Goal: Book appointment/travel/reservation

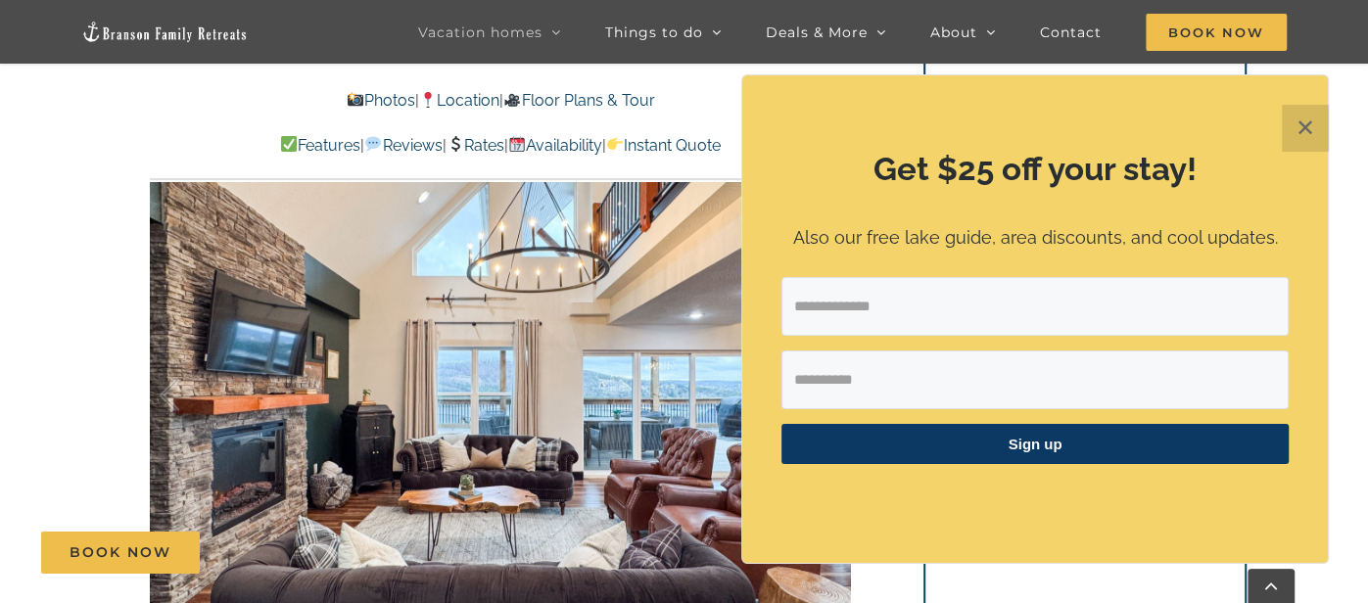
scroll to position [1306, 0]
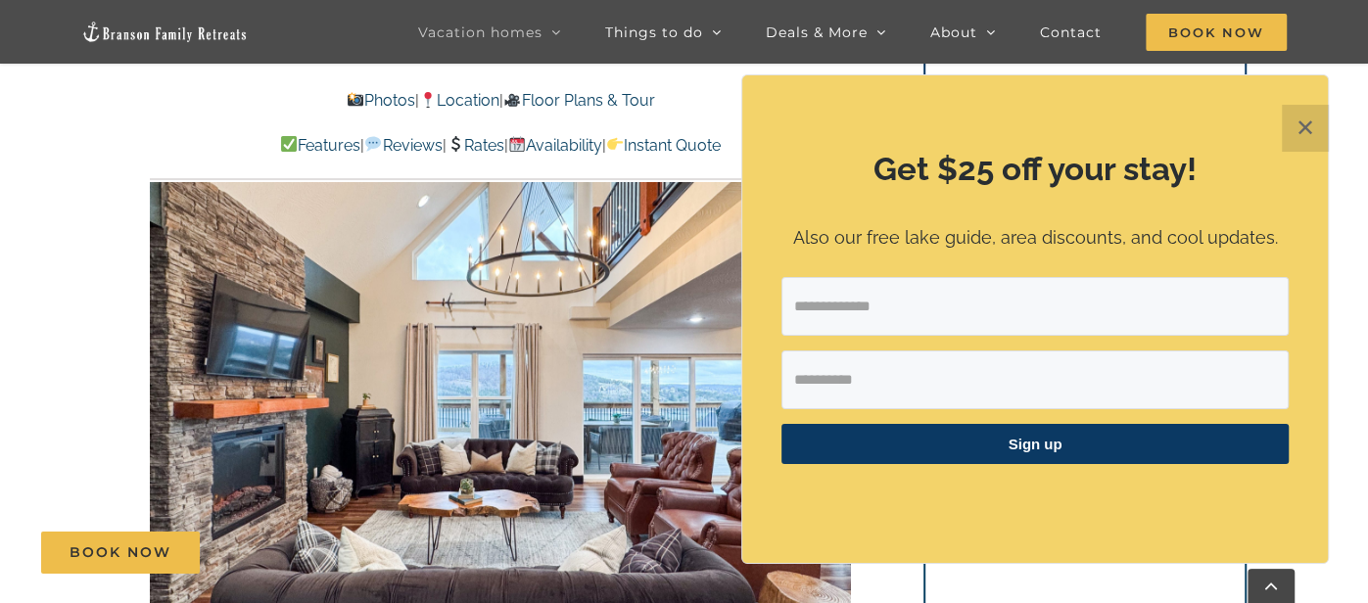
click at [1301, 149] on button "✕" at bounding box center [1305, 128] width 47 height 47
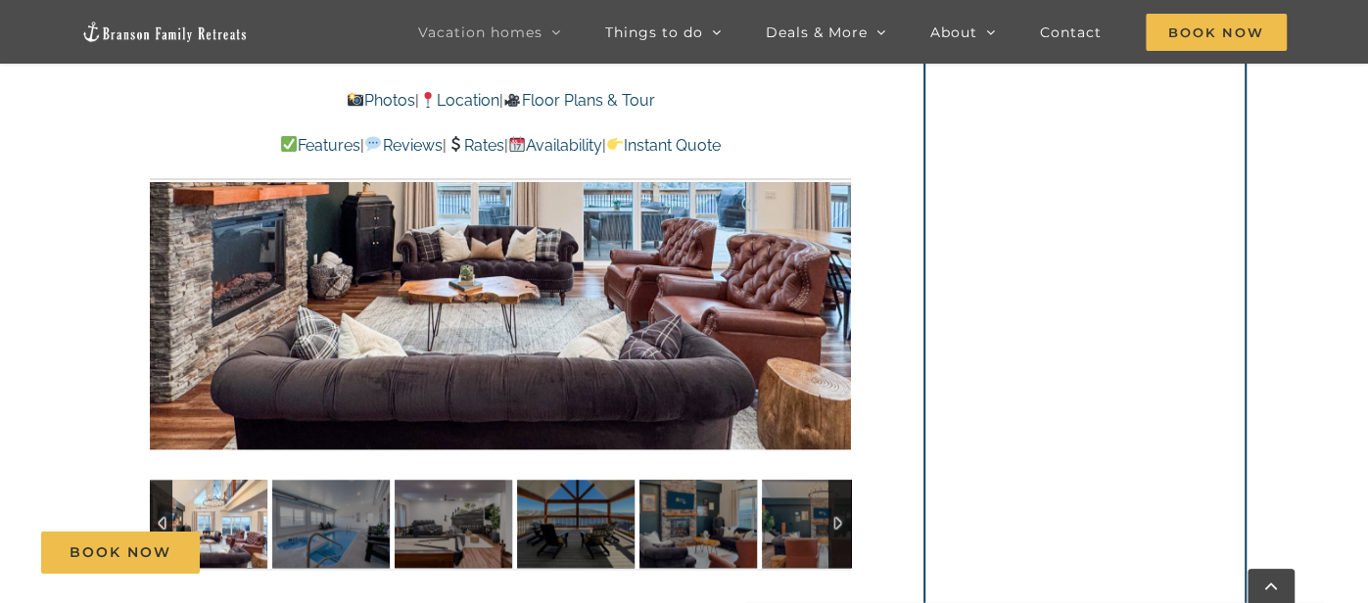
scroll to position [1520, 0]
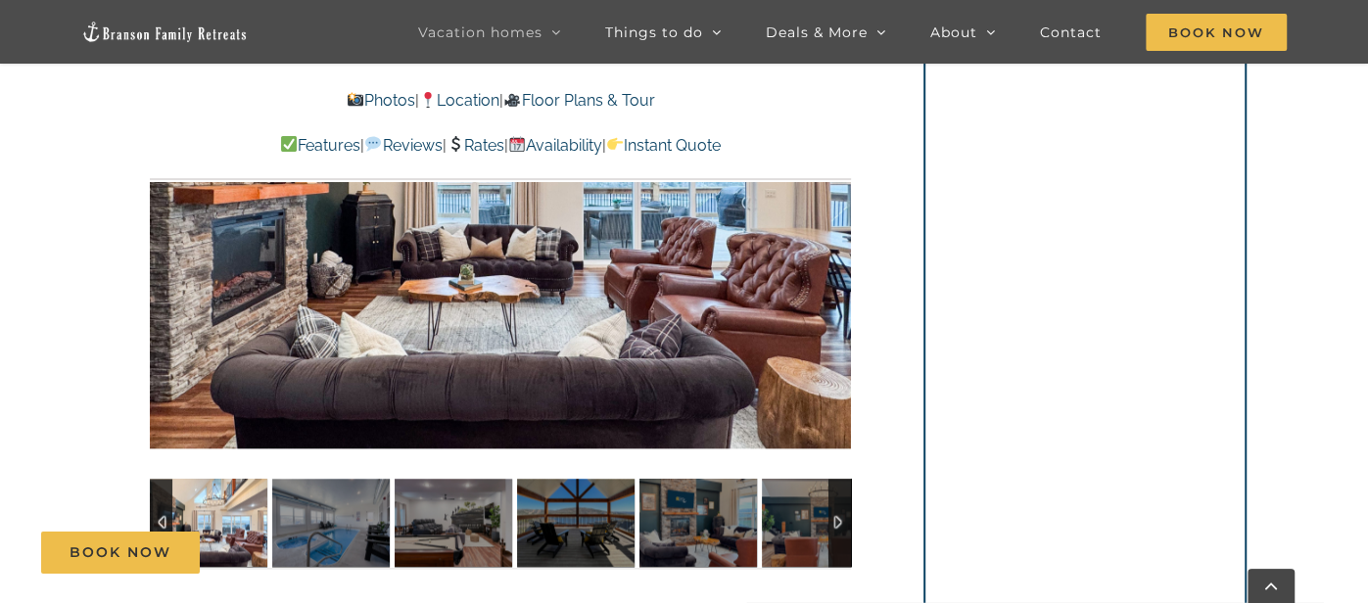
click at [842, 532] on div "Book Now" at bounding box center [698, 553] width 1315 height 42
click at [827, 533] on div "Book Now" at bounding box center [698, 553] width 1315 height 42
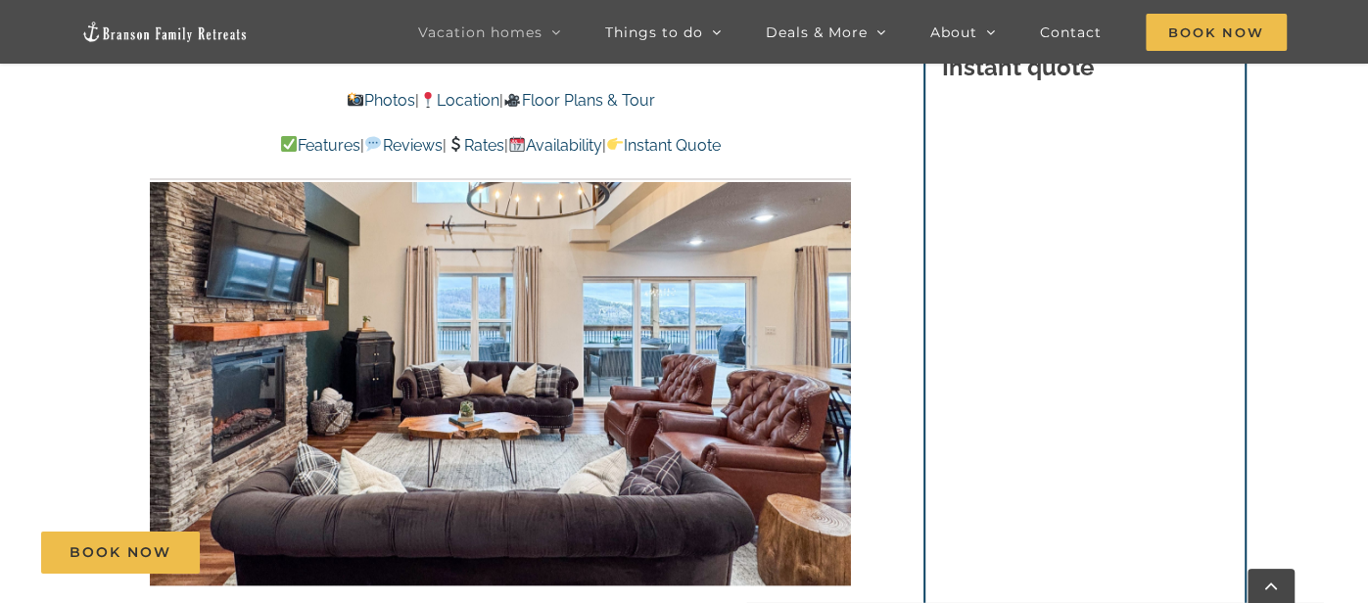
scroll to position [1367, 0]
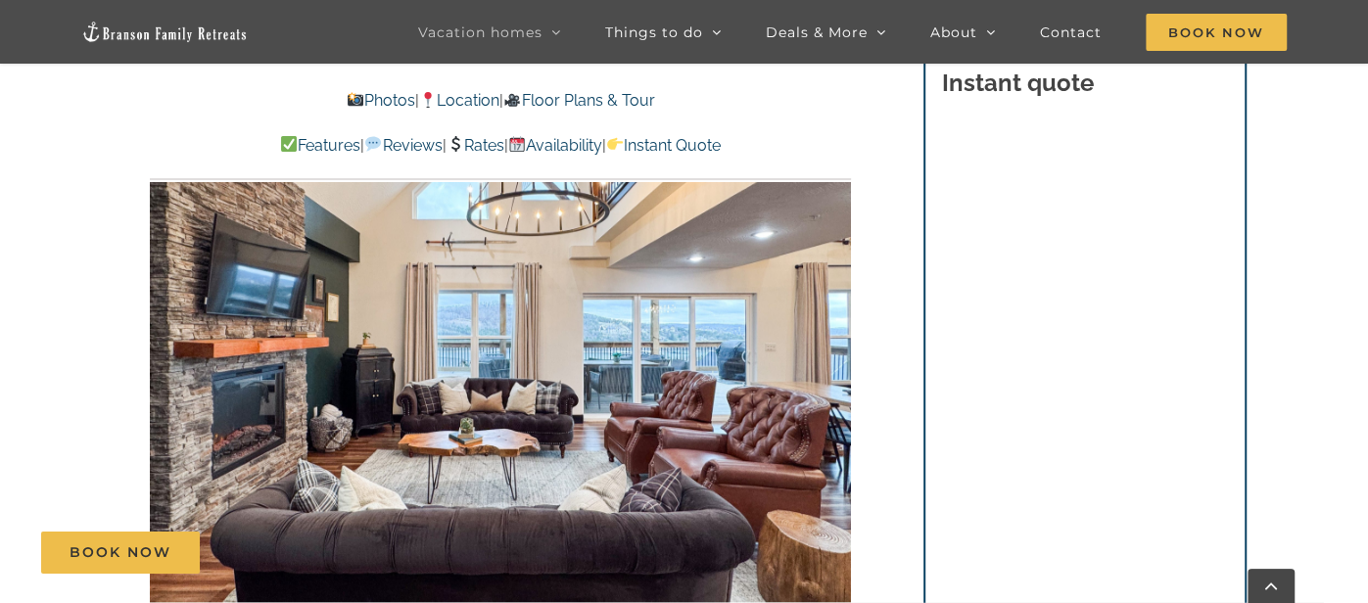
click at [737, 474] on div at bounding box center [500, 339] width 701 height 576
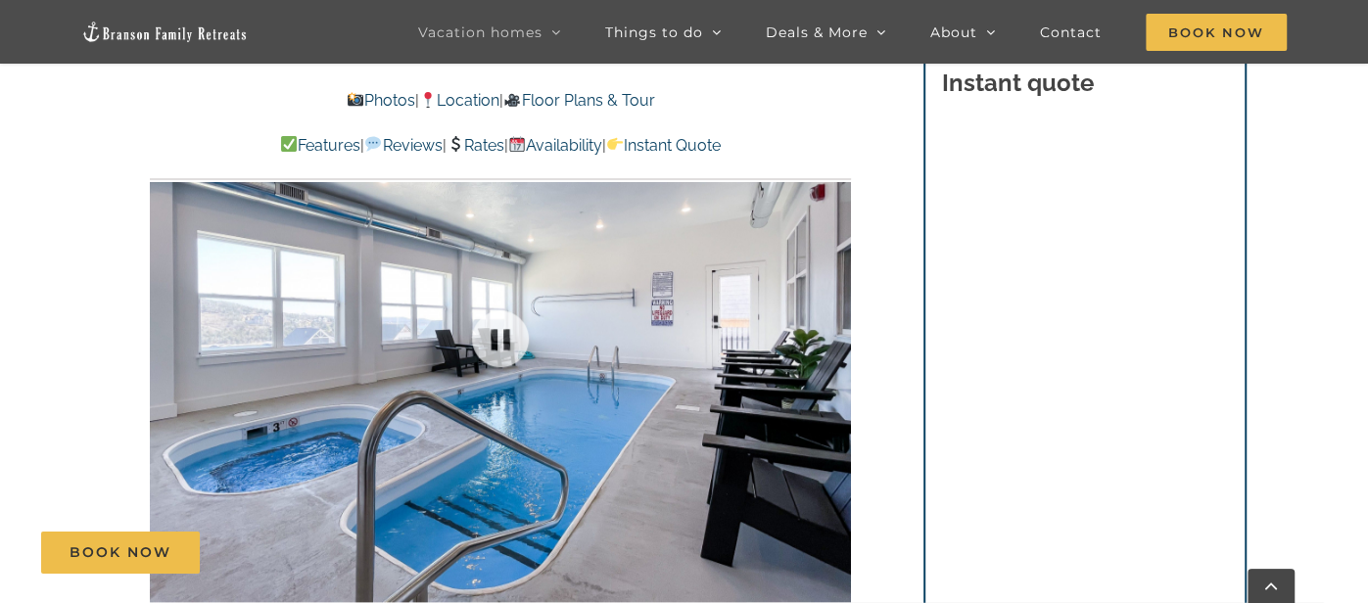
click at [779, 446] on div at bounding box center [500, 339] width 701 height 576
click at [832, 347] on div at bounding box center [810, 338] width 61 height 121
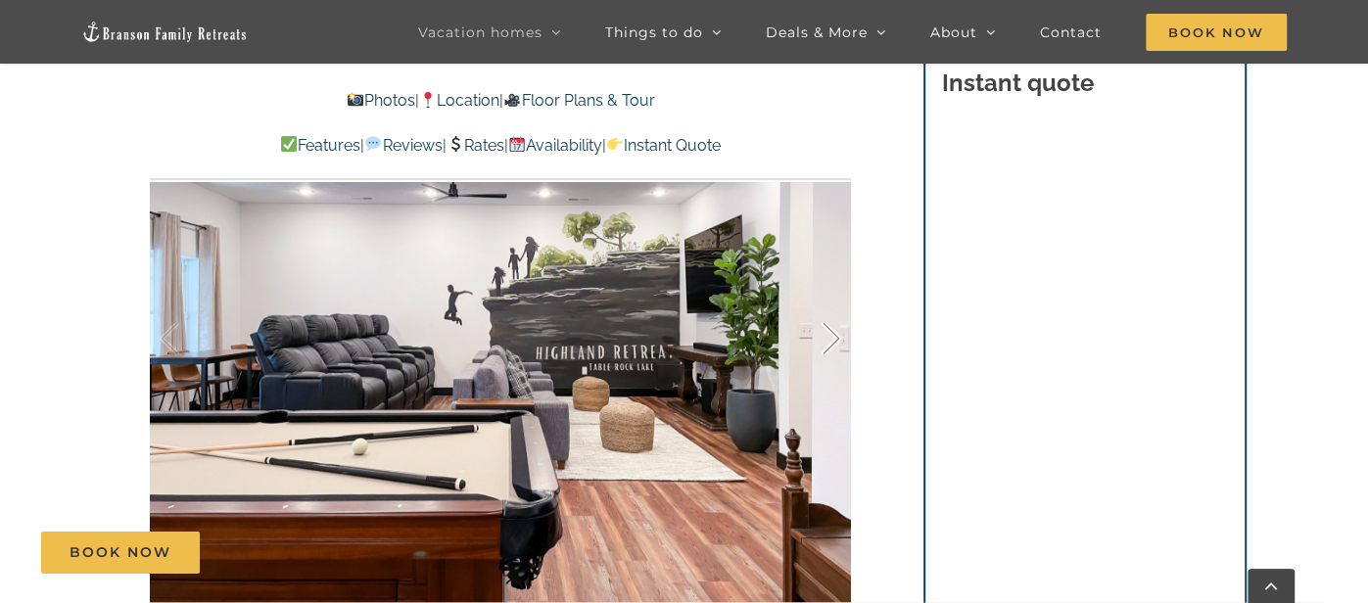
click at [827, 351] on div at bounding box center [810, 338] width 61 height 121
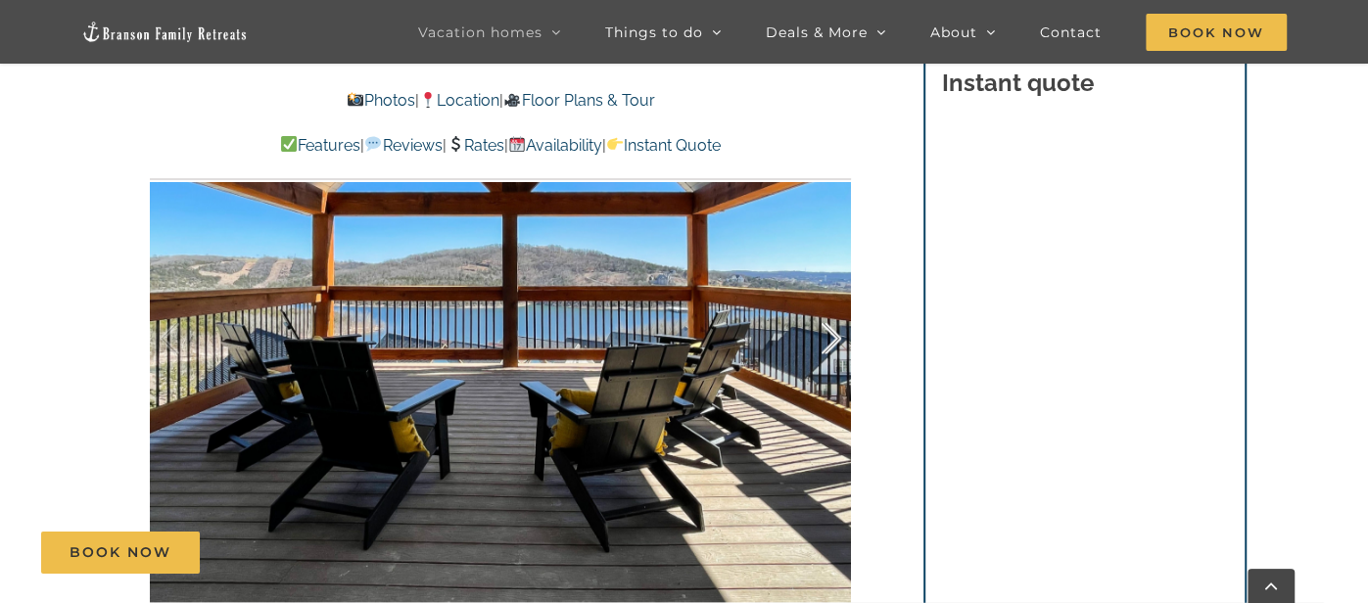
click at [840, 349] on div at bounding box center [810, 338] width 61 height 121
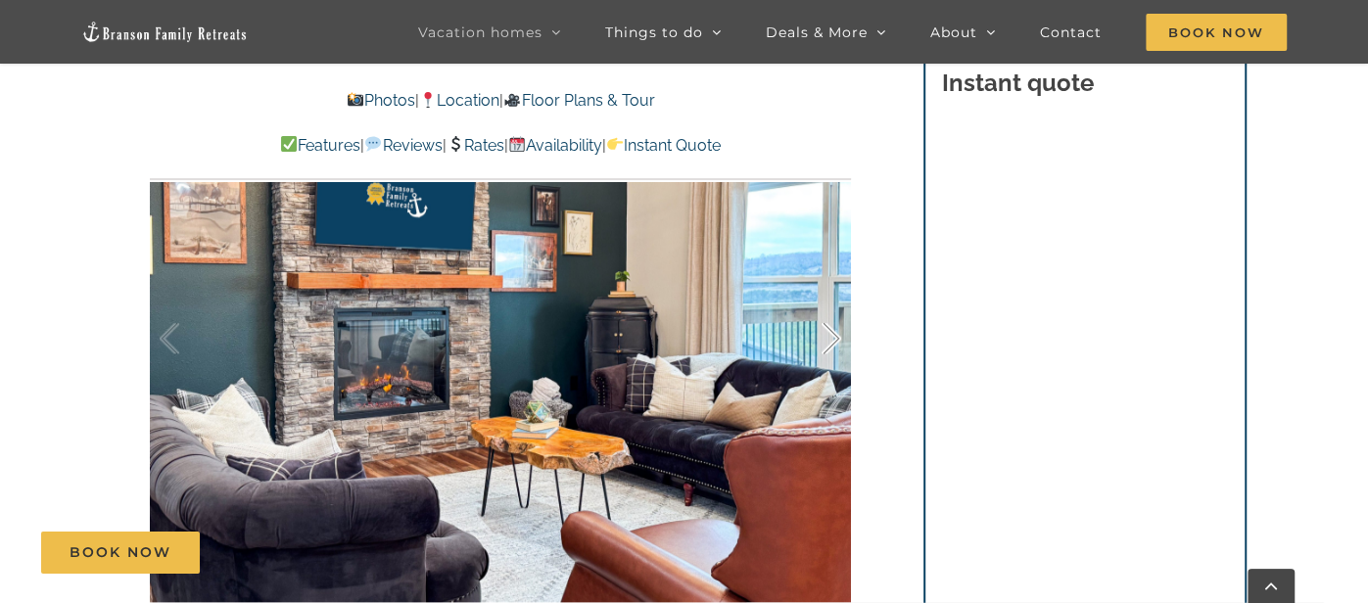
click at [820, 351] on div at bounding box center [810, 338] width 61 height 121
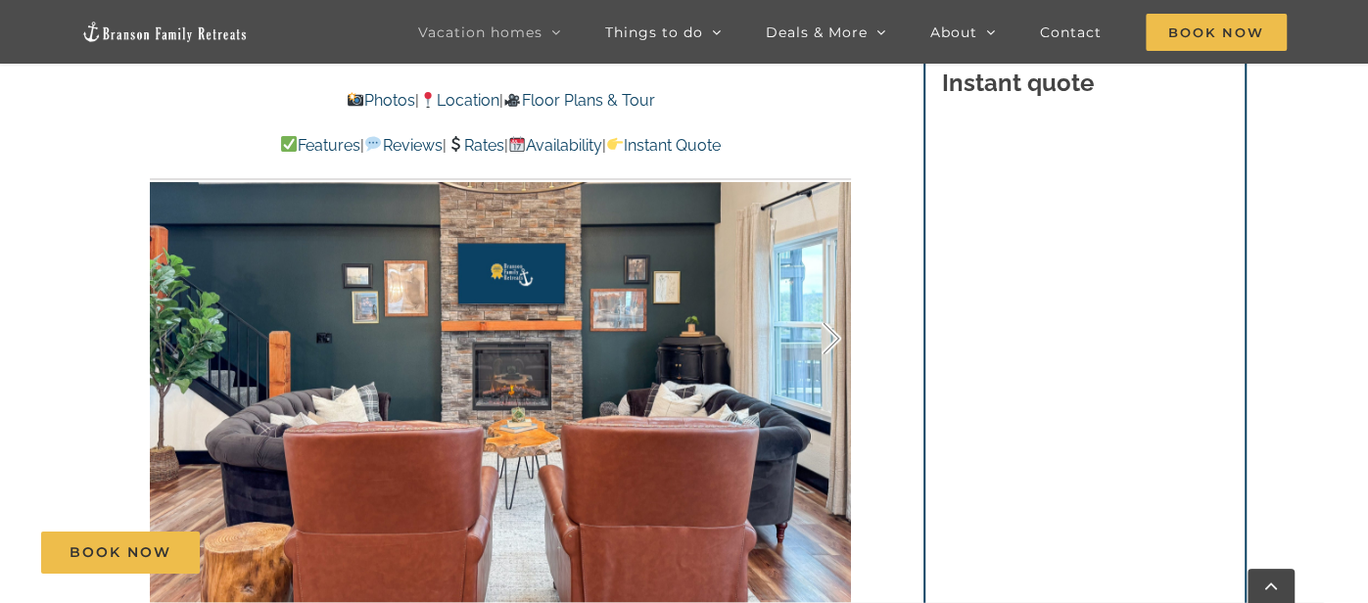
click at [816, 365] on div at bounding box center [810, 338] width 61 height 121
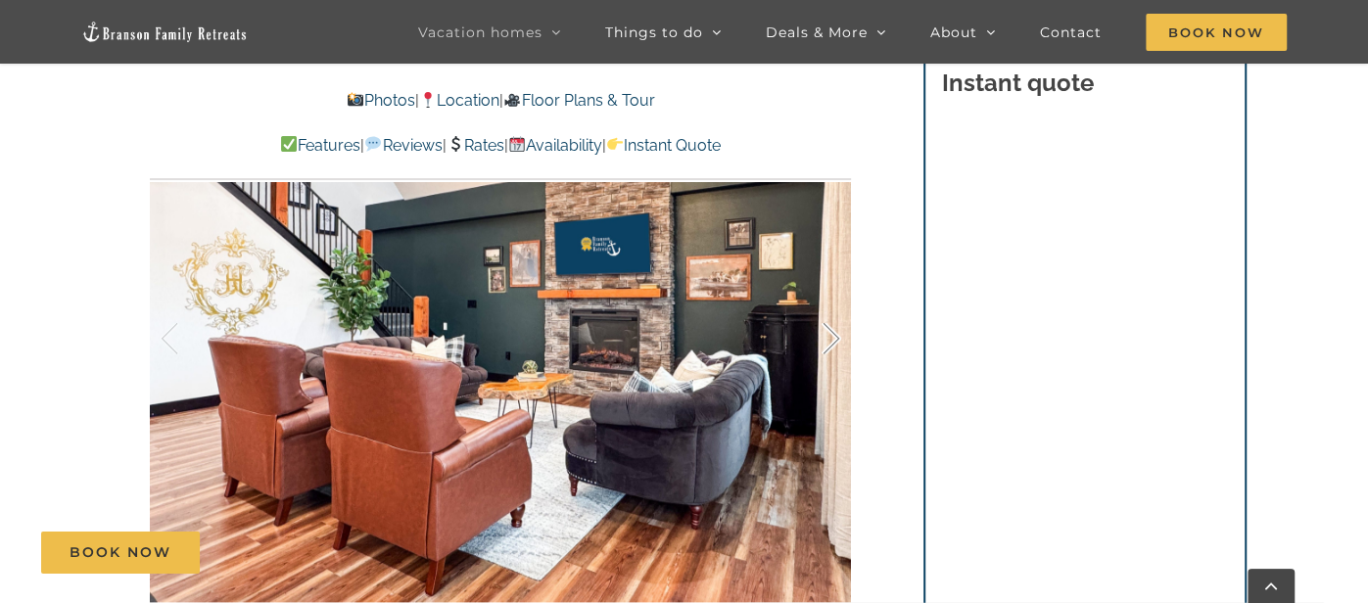
click at [821, 357] on div at bounding box center [810, 338] width 61 height 121
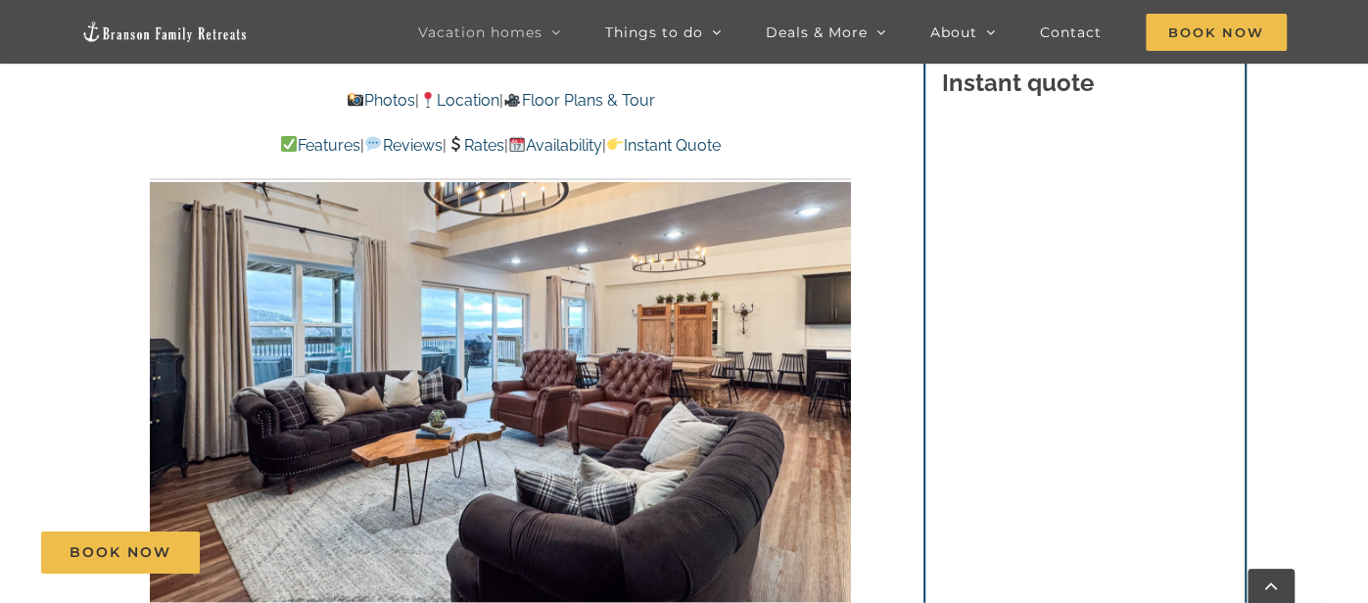
click at [809, 380] on div at bounding box center [500, 339] width 701 height 576
click at [823, 354] on div at bounding box center [810, 338] width 61 height 121
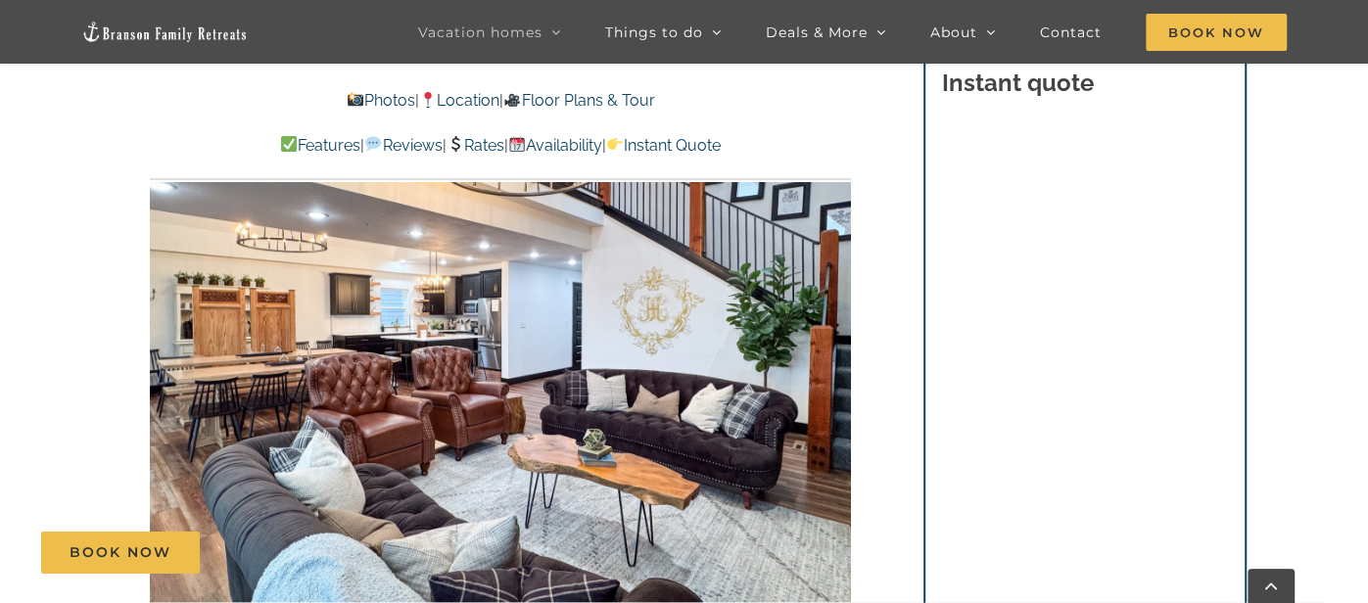
click at [815, 367] on div at bounding box center [500, 339] width 701 height 576
click at [812, 378] on div at bounding box center [810, 338] width 61 height 121
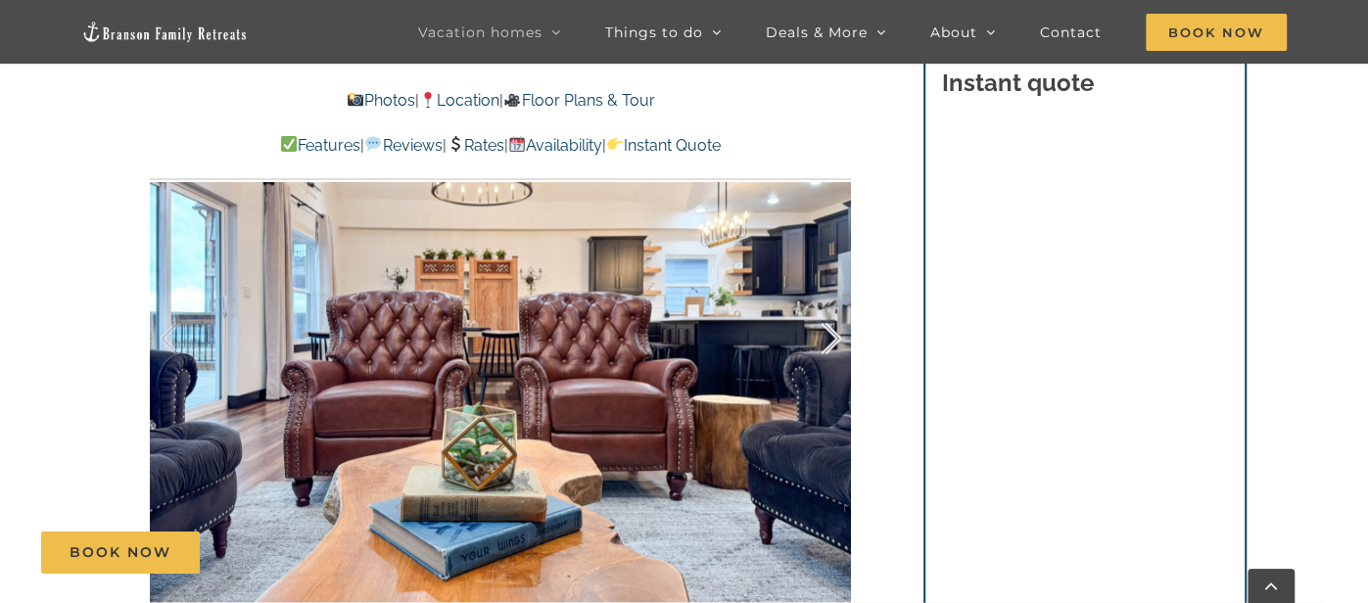
click at [828, 353] on div at bounding box center [810, 338] width 61 height 121
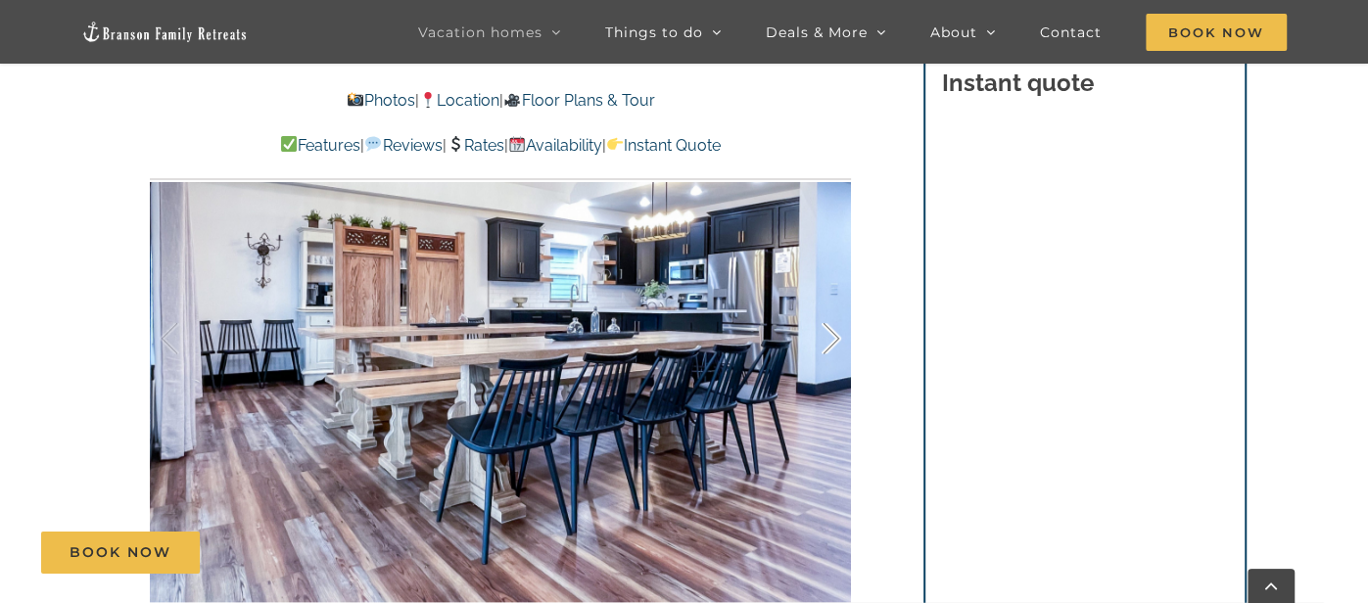
click at [822, 346] on div at bounding box center [810, 338] width 61 height 121
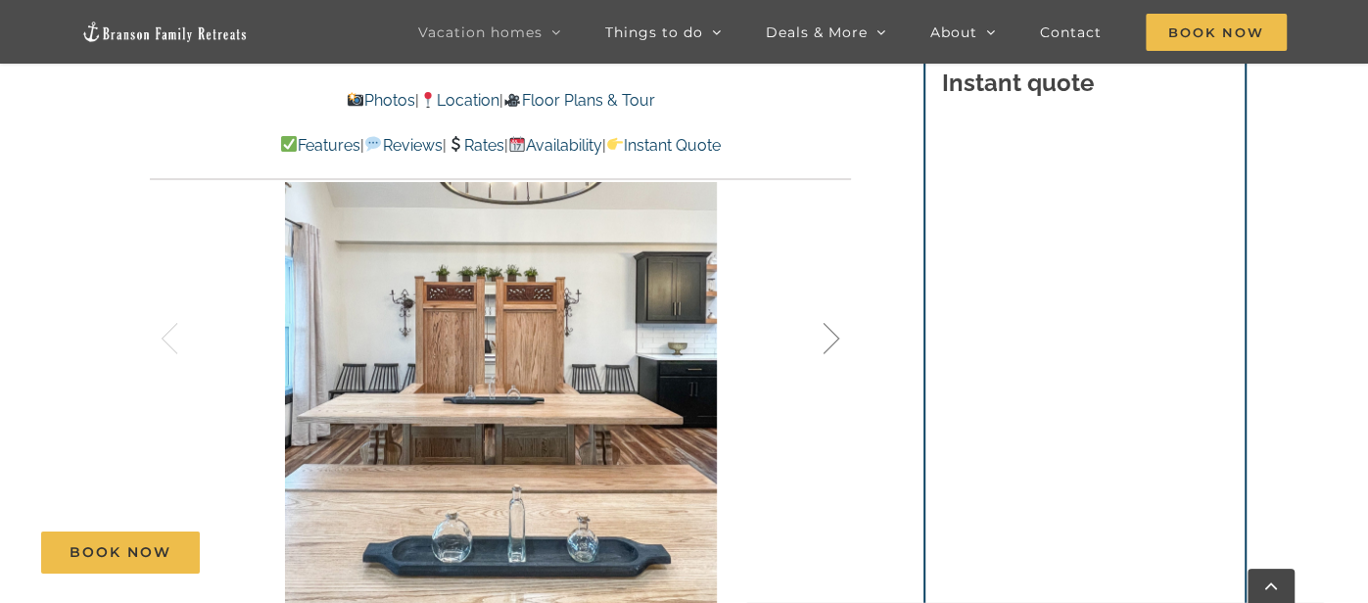
click at [823, 351] on div at bounding box center [810, 338] width 61 height 121
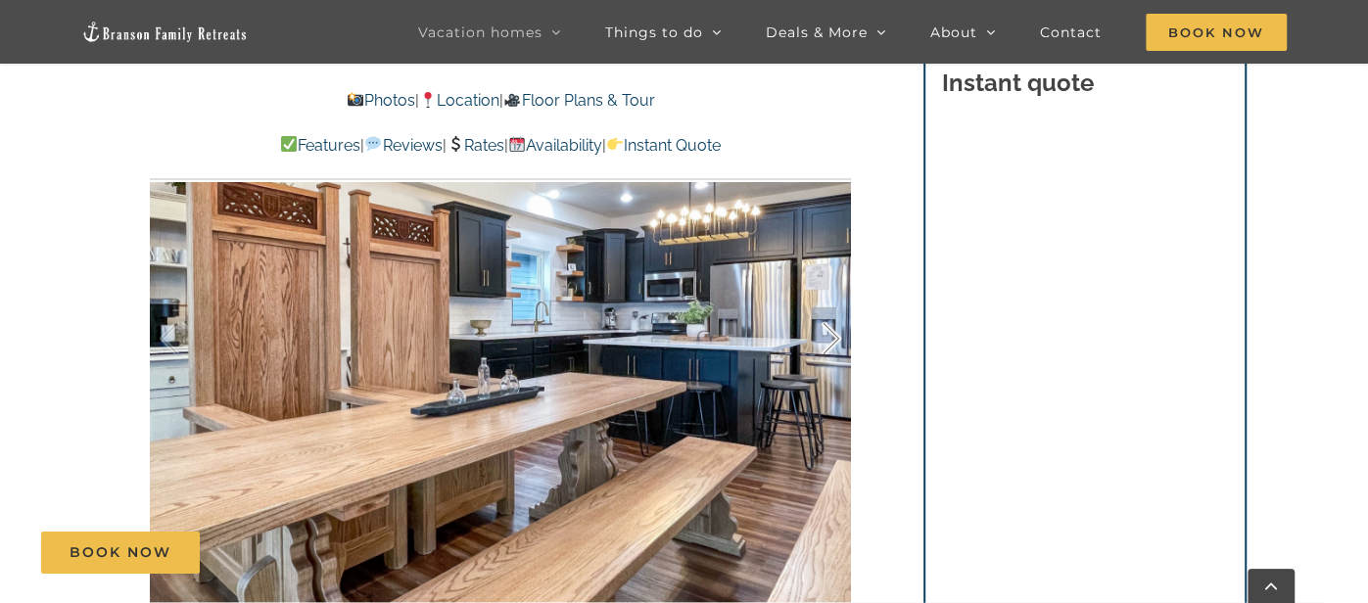
click at [823, 351] on div at bounding box center [810, 338] width 61 height 121
